Goal: Find specific page/section: Find specific page/section

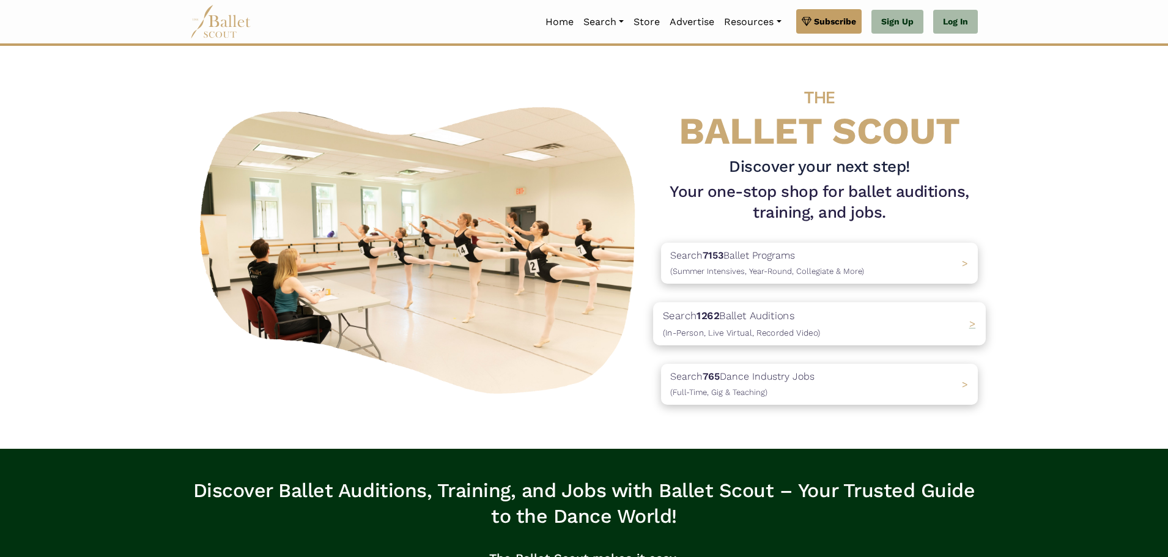
click at [953, 330] on div "Search 1262 Ballet Auditions (In-Person, Live Virtual, Recorded Video) >" at bounding box center [819, 323] width 333 height 43
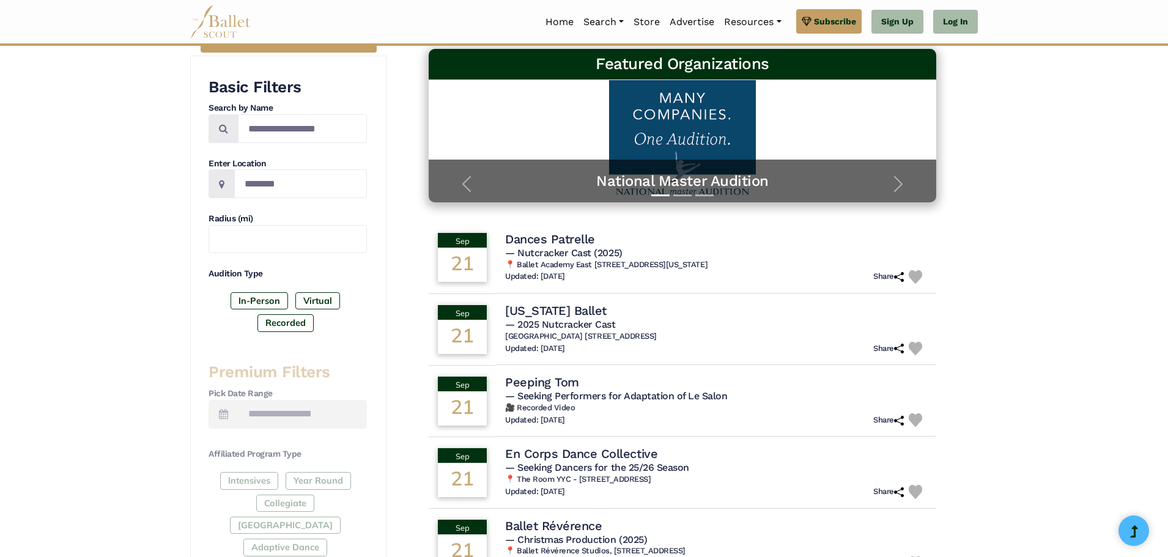
scroll to position [183, 0]
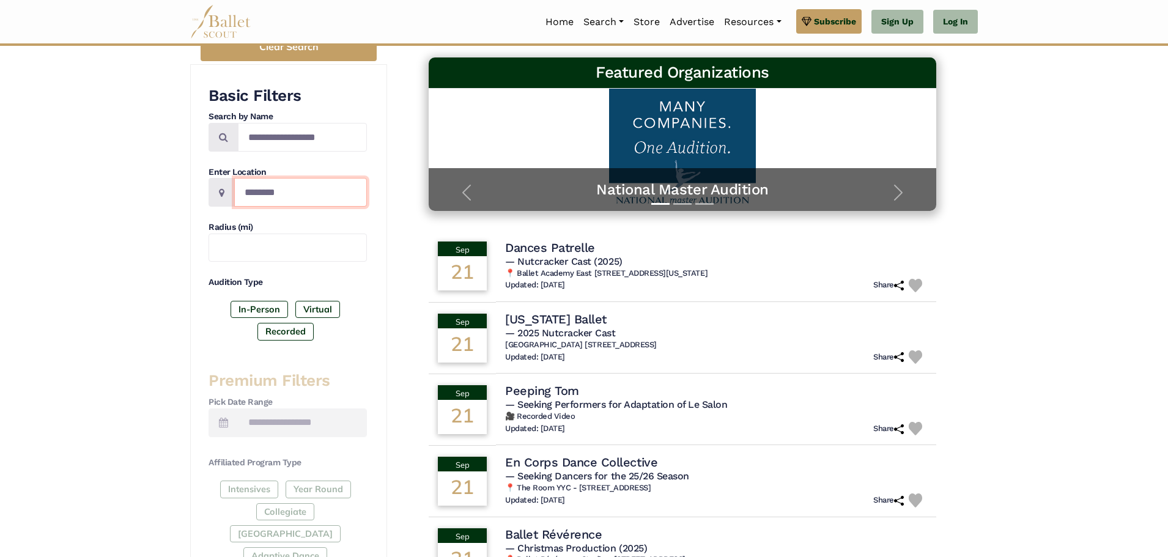
click at [303, 197] on input "Location" at bounding box center [300, 192] width 133 height 29
type input "**********"
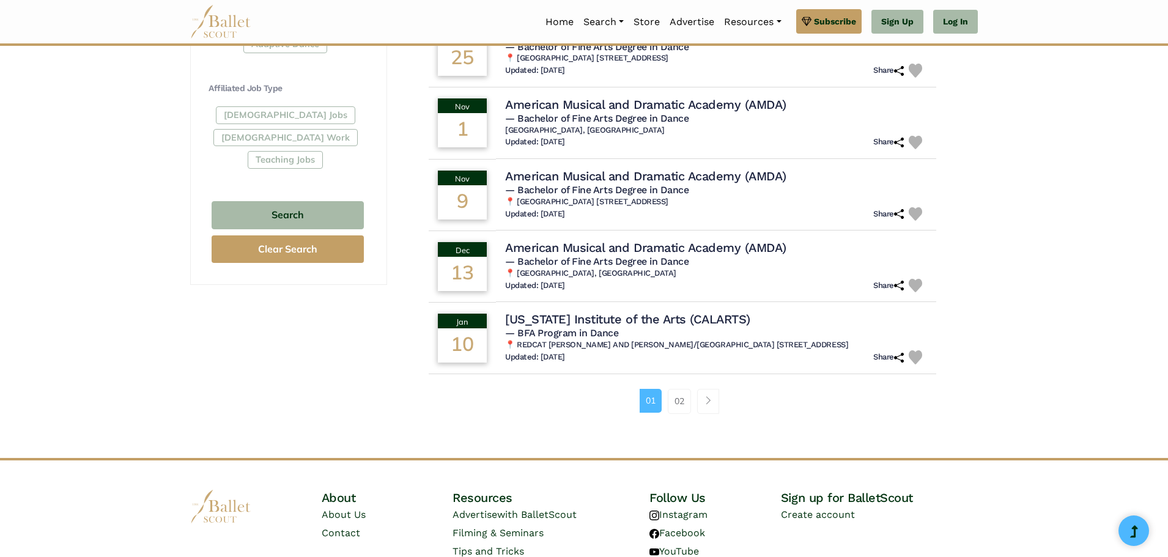
scroll to position [734, 0]
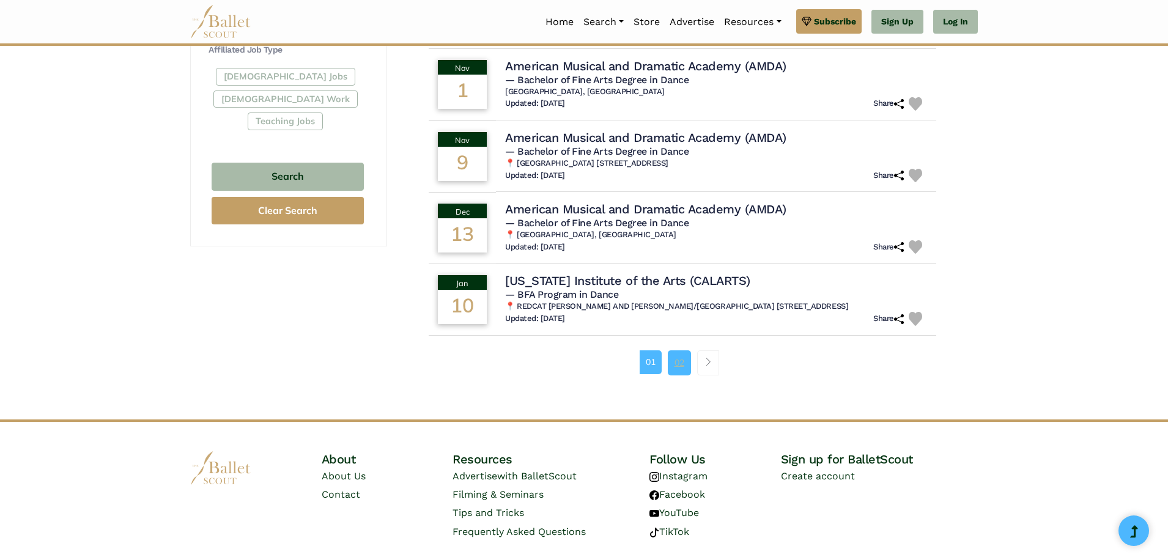
click at [676, 361] on link "02" at bounding box center [679, 362] width 23 height 24
